Goal: Task Accomplishment & Management: Complete application form

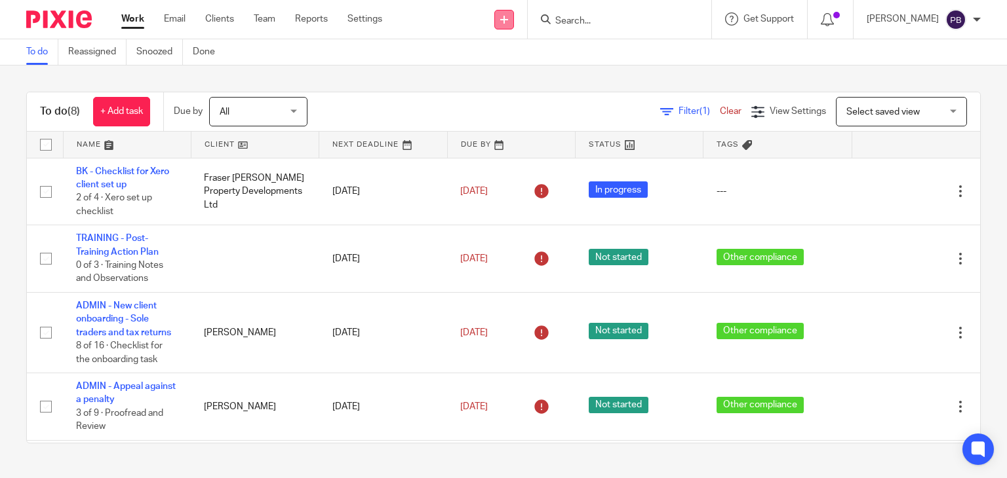
click at [508, 18] on icon at bounding box center [504, 20] width 8 height 8
click at [520, 77] on link "Create task" at bounding box center [523, 80] width 92 height 19
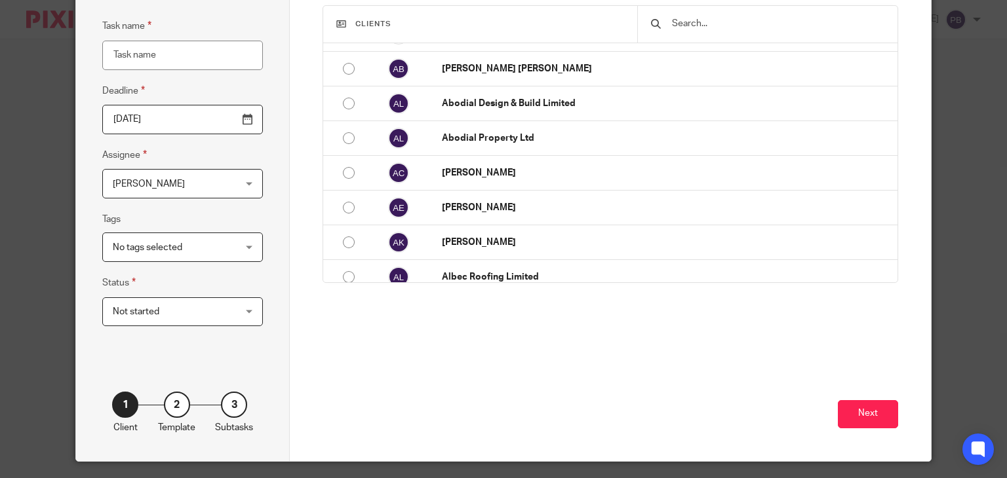
scroll to position [131, 0]
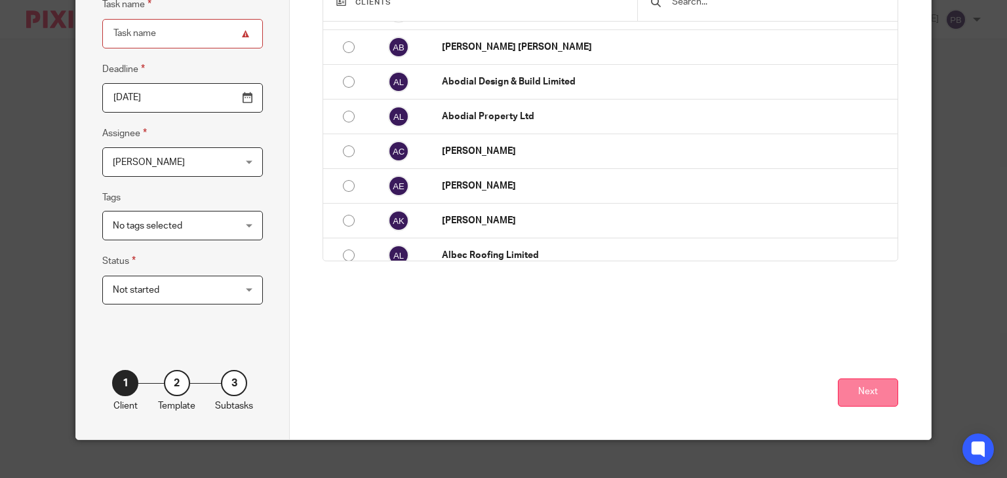
click at [844, 397] on button "Next" at bounding box center [868, 393] width 60 height 28
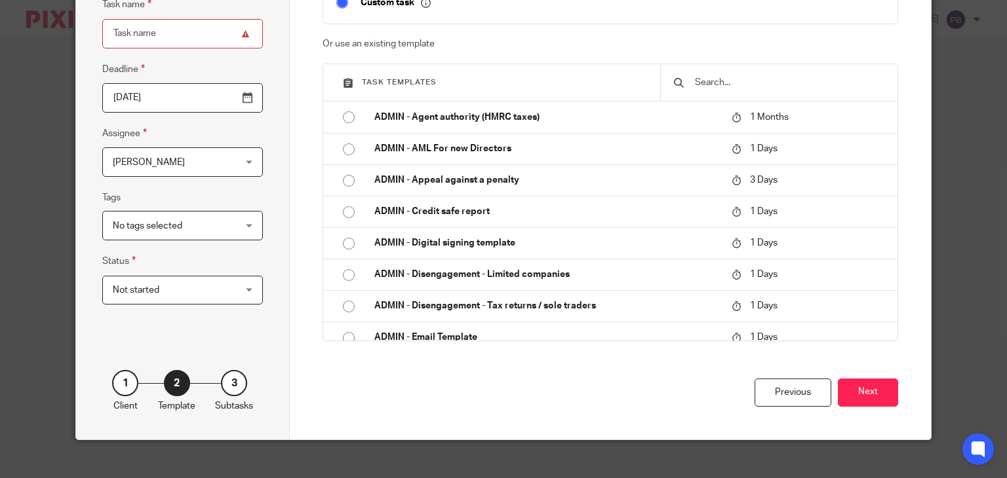
click at [729, 80] on input "text" at bounding box center [788, 82] width 191 height 14
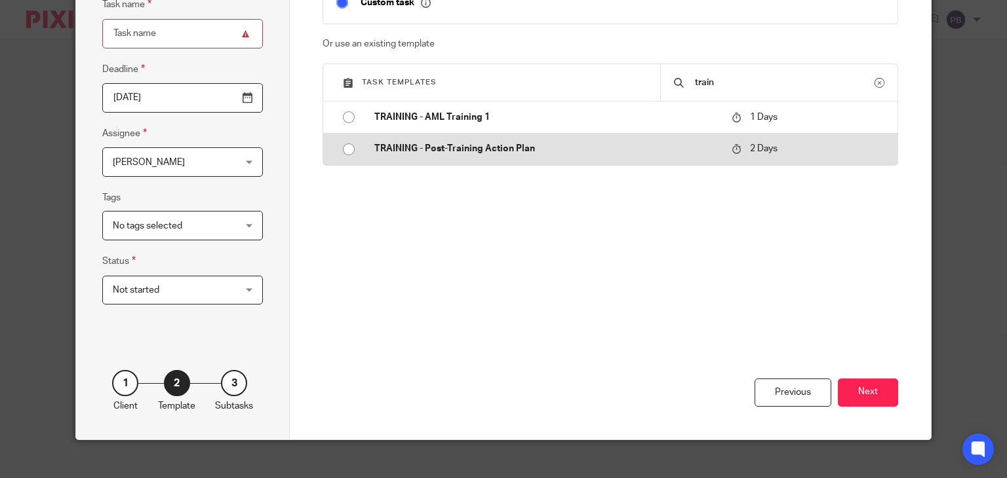
type input "train"
click at [567, 146] on p "TRAINING - Post-Training Action Plan" at bounding box center [546, 148] width 344 height 13
type input "2025-09-20"
type input "TRAINING - Post-Training Action Plan"
checkbox input "false"
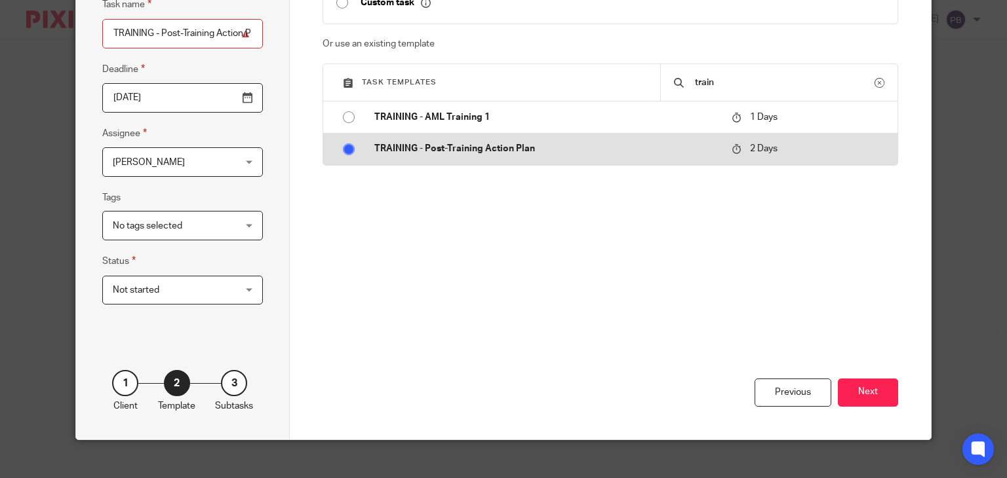
radio input "true"
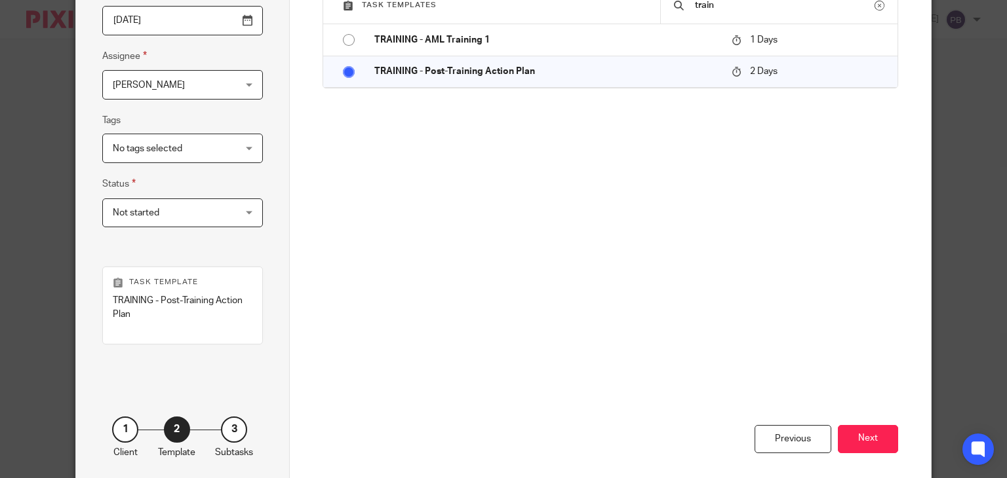
scroll to position [268, 0]
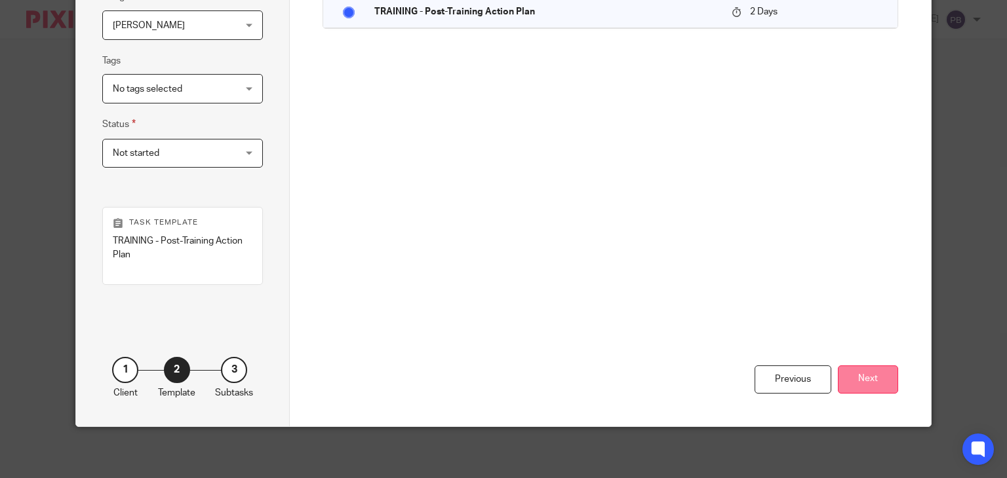
click at [871, 385] on button "Next" at bounding box center [868, 380] width 60 height 28
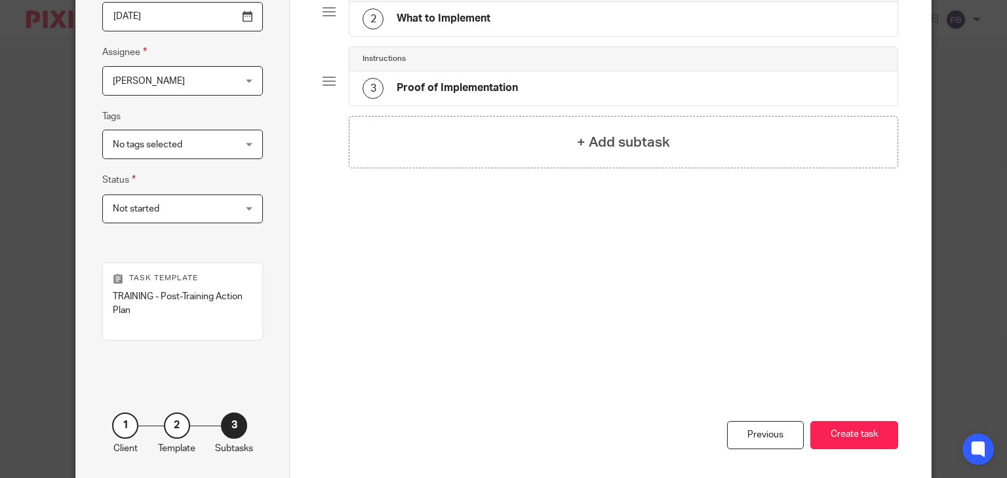
scroll to position [71, 0]
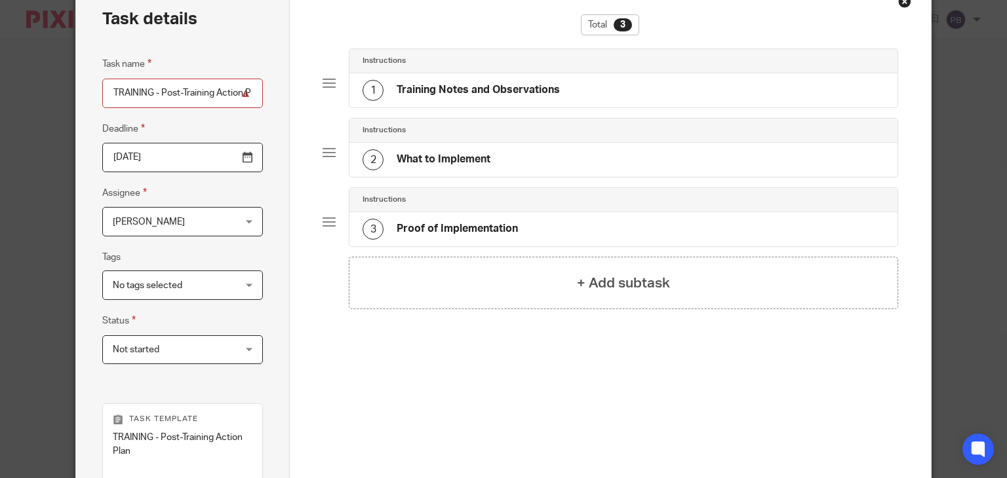
click at [544, 91] on h4 "Training Notes and Observations" at bounding box center [478, 90] width 163 height 14
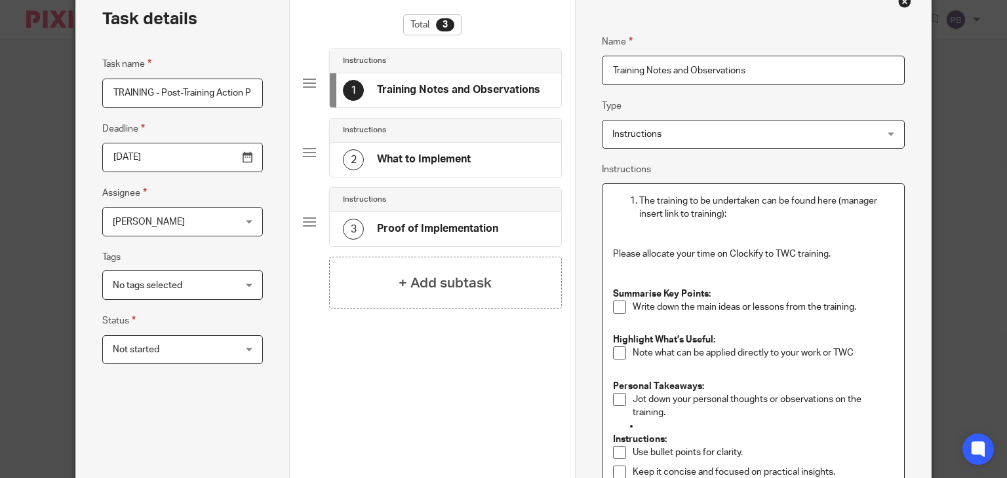
click at [764, 218] on p "The training to be undertaken can be found here (manager insert link to trainin…" at bounding box center [766, 208] width 254 height 27
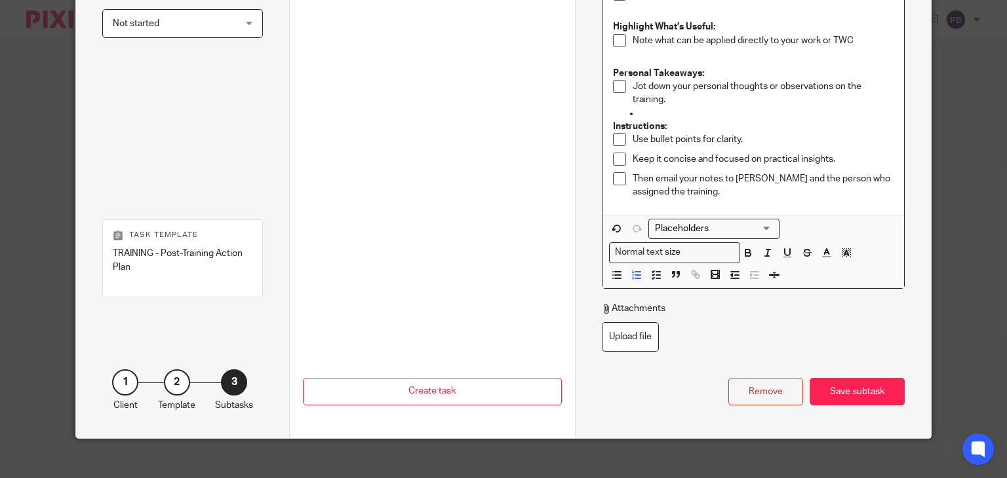
scroll to position [399, 0]
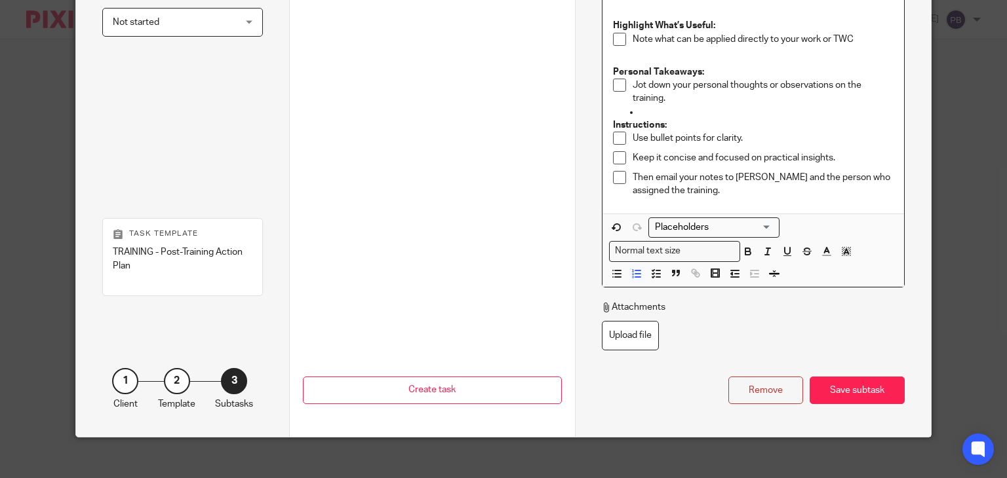
click at [875, 400] on div "Save subtask" at bounding box center [856, 391] width 95 height 28
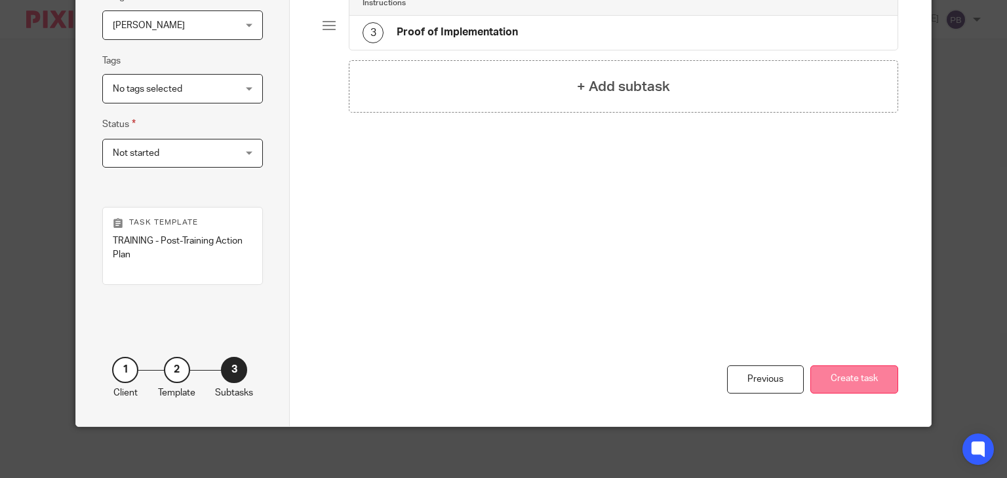
click at [863, 383] on button "Create task" at bounding box center [854, 380] width 88 height 28
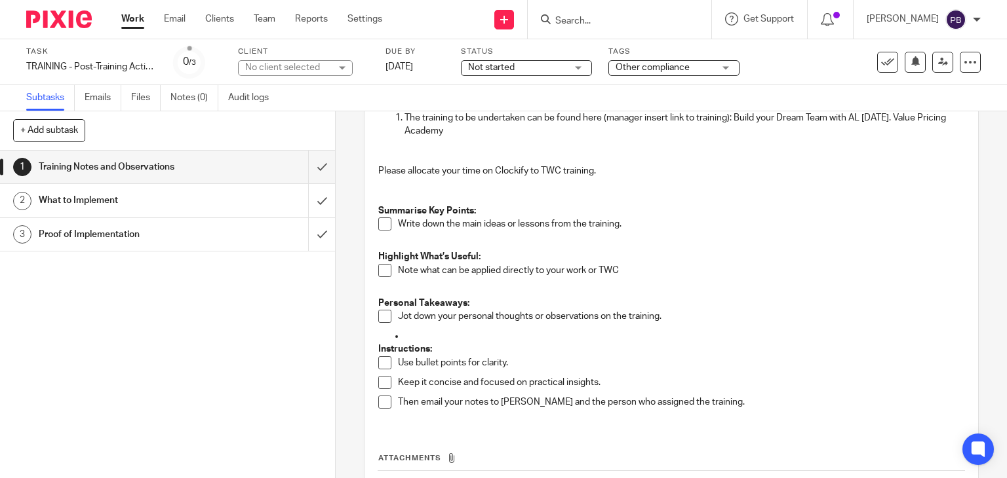
scroll to position [131, 0]
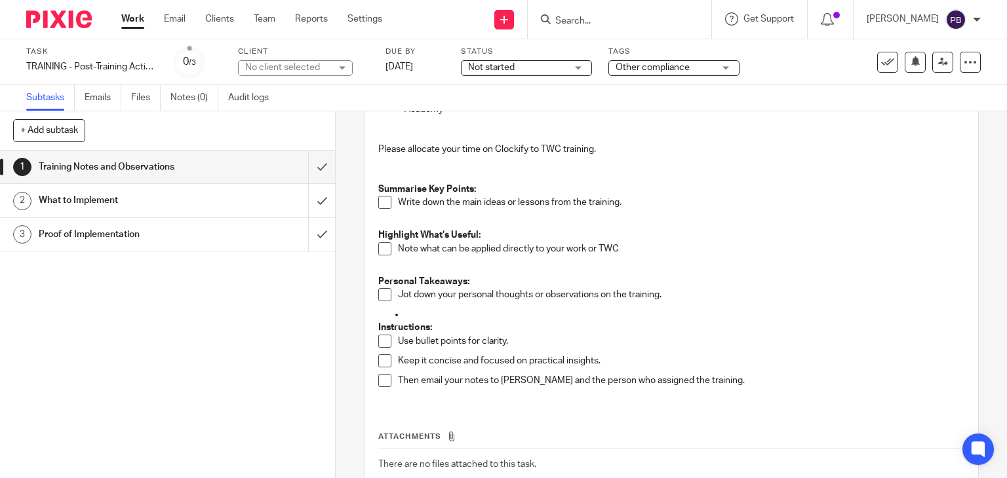
click at [379, 359] on span at bounding box center [384, 361] width 13 height 13
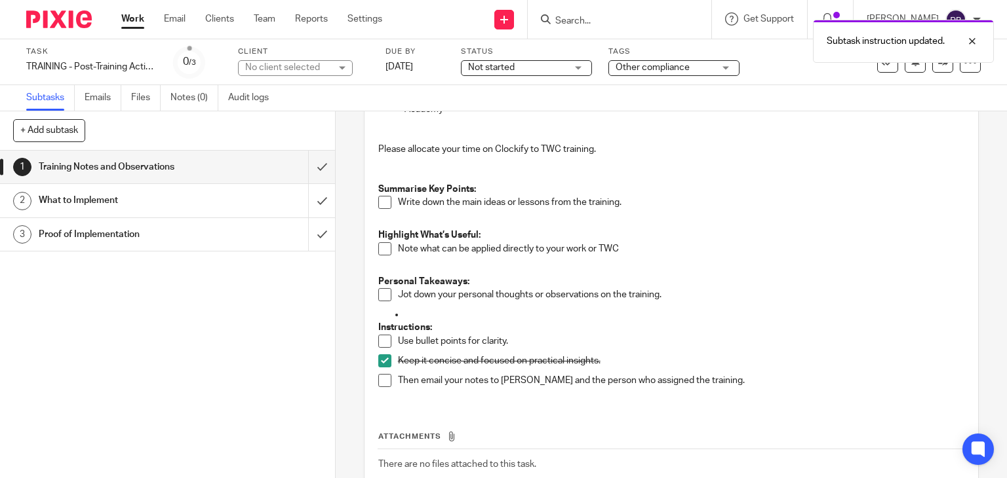
click at [378, 341] on span at bounding box center [384, 341] width 13 height 13
click at [380, 295] on span at bounding box center [384, 294] width 13 height 13
